Goal: Navigation & Orientation: Find specific page/section

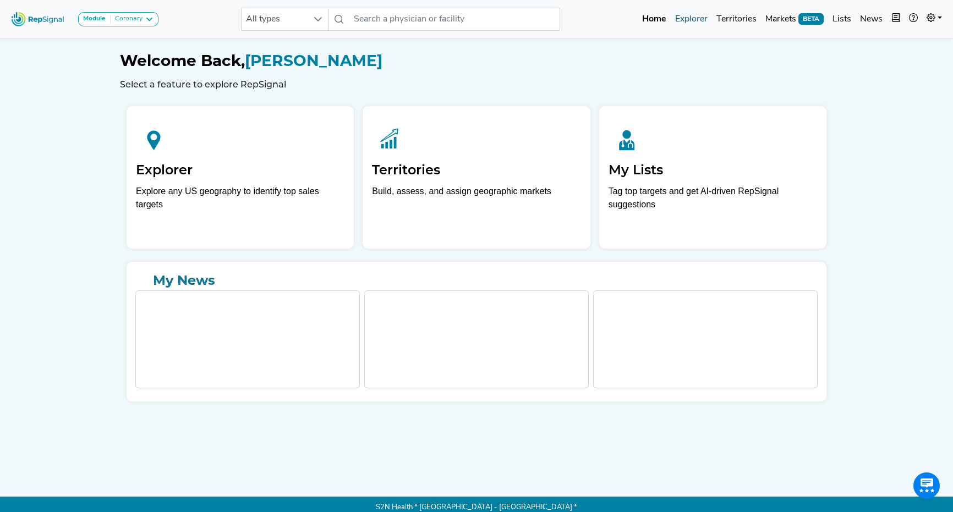
click at [695, 21] on link "Explorer" at bounding box center [691, 19] width 41 height 22
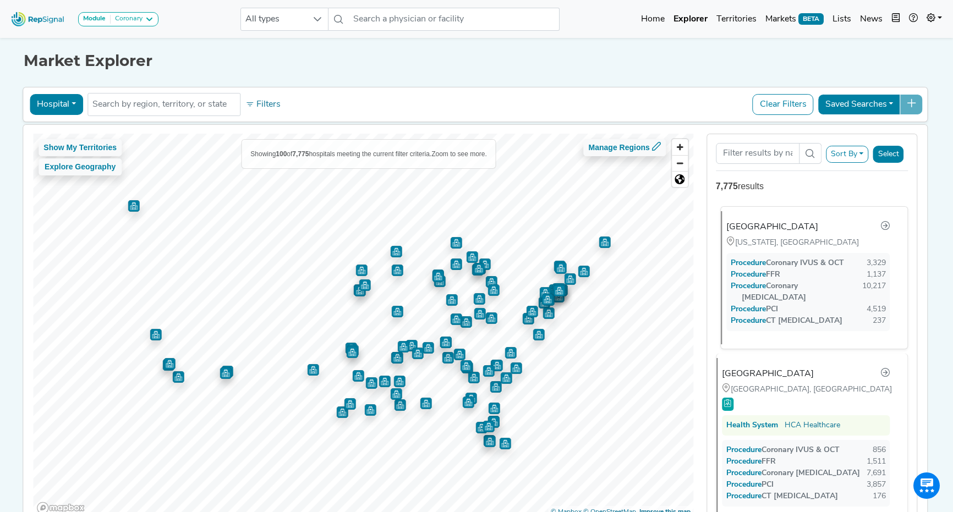
click at [747, 221] on div "[GEOGRAPHIC_DATA]" at bounding box center [772, 227] width 92 height 13
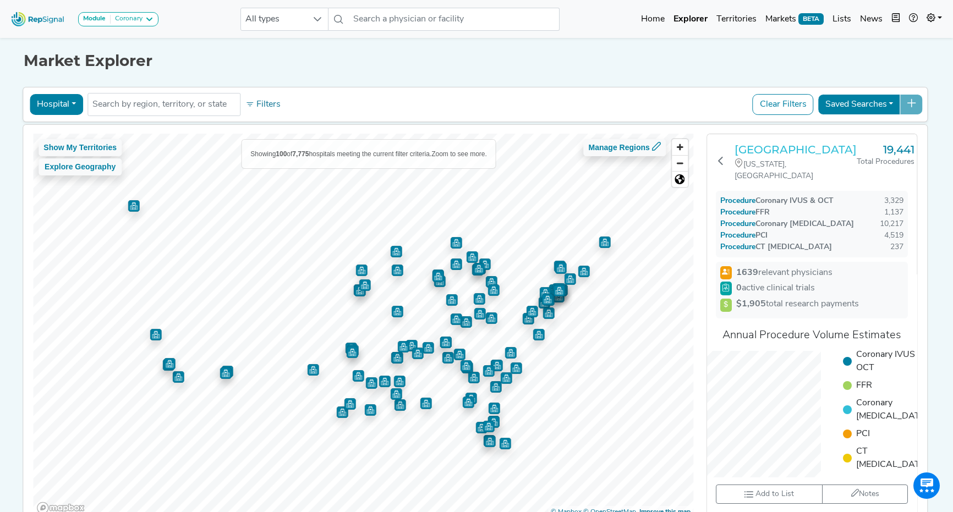
click at [755, 155] on h3 "[GEOGRAPHIC_DATA]" at bounding box center [796, 149] width 122 height 13
click at [720, 165] on icon at bounding box center [720, 160] width 9 height 9
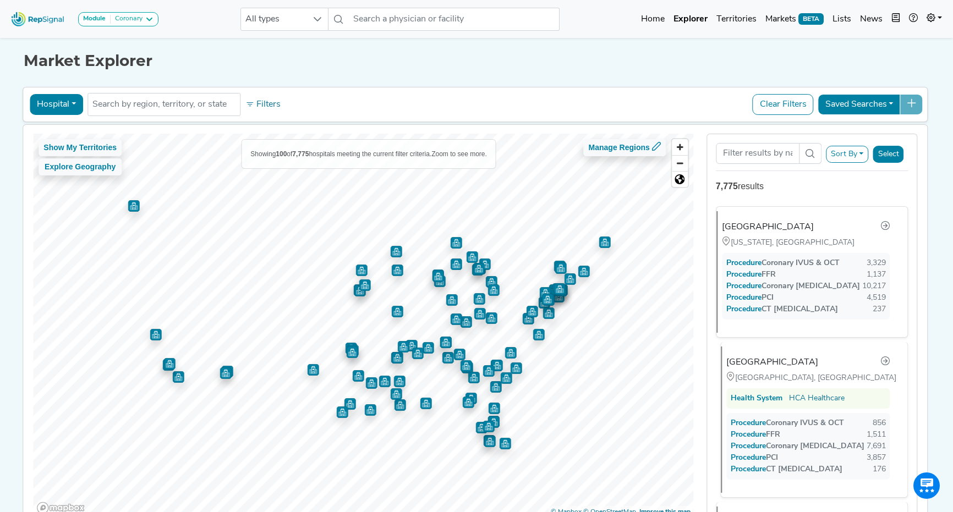
click at [768, 361] on div "[GEOGRAPHIC_DATA]" at bounding box center [772, 362] width 92 height 13
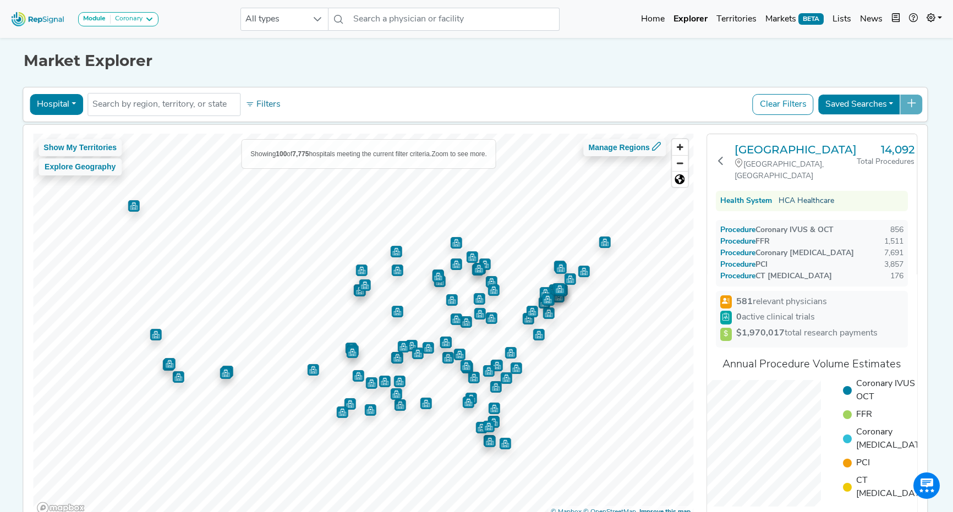
click at [796, 195] on link "HCA Healthcare" at bounding box center [807, 201] width 56 height 12
